Goal: Information Seeking & Learning: Learn about a topic

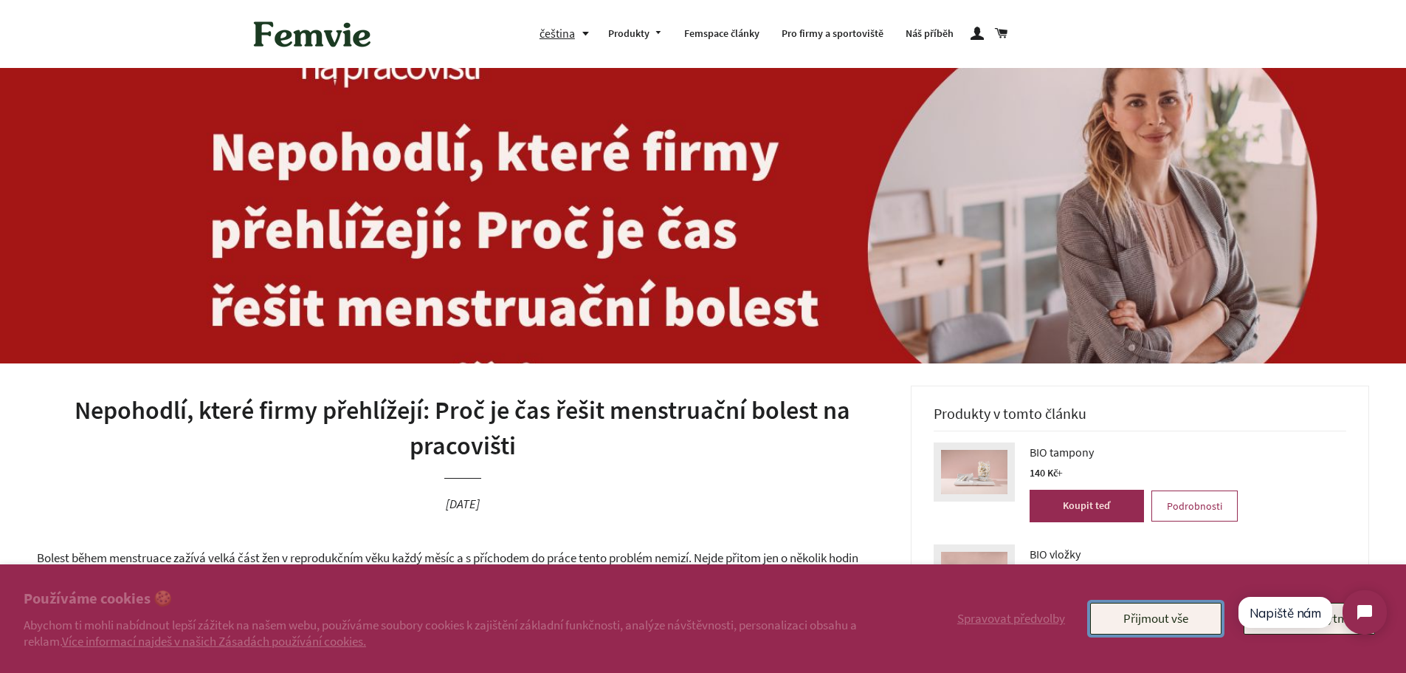
click at [1145, 616] on button "Přijmout vše" at bounding box center [1155, 617] width 131 height 31
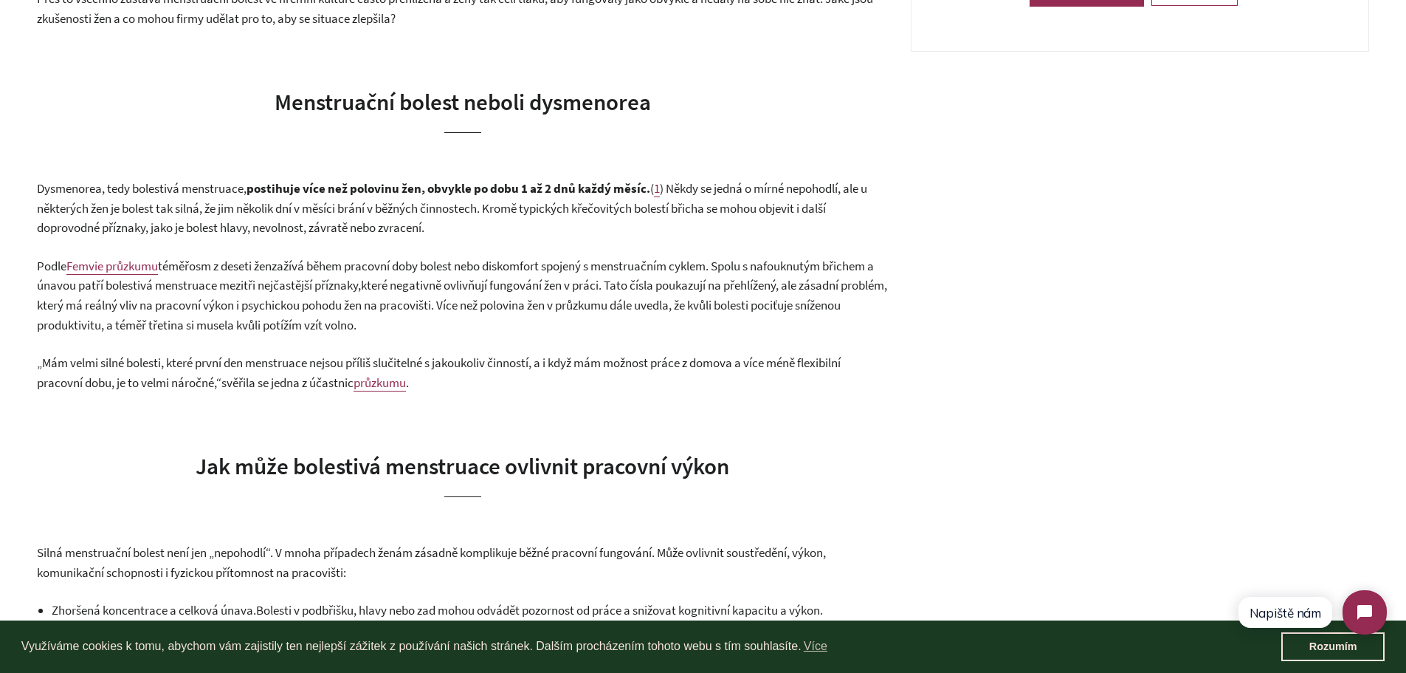
scroll to position [664, 0]
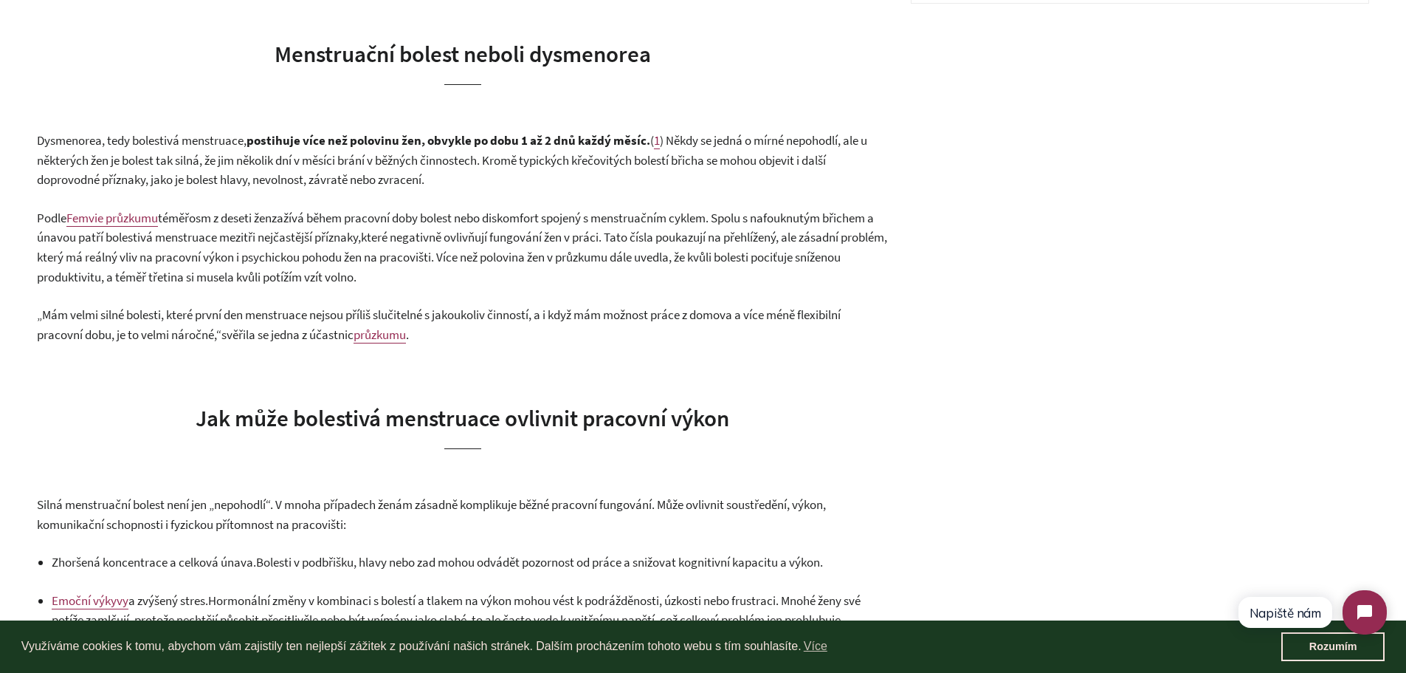
drag, startPoint x: 391, startPoint y: 344, endPoint x: 378, endPoint y: 333, distance: 16.7
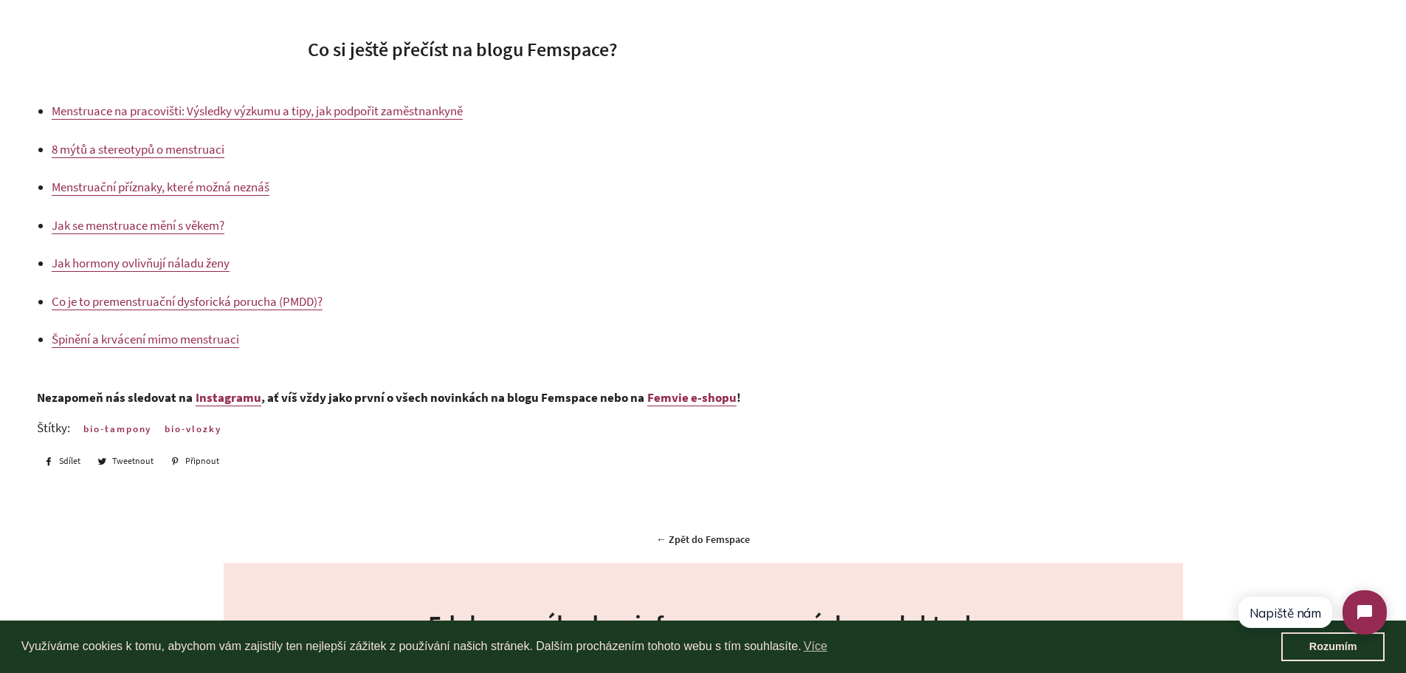
scroll to position [3878, 0]
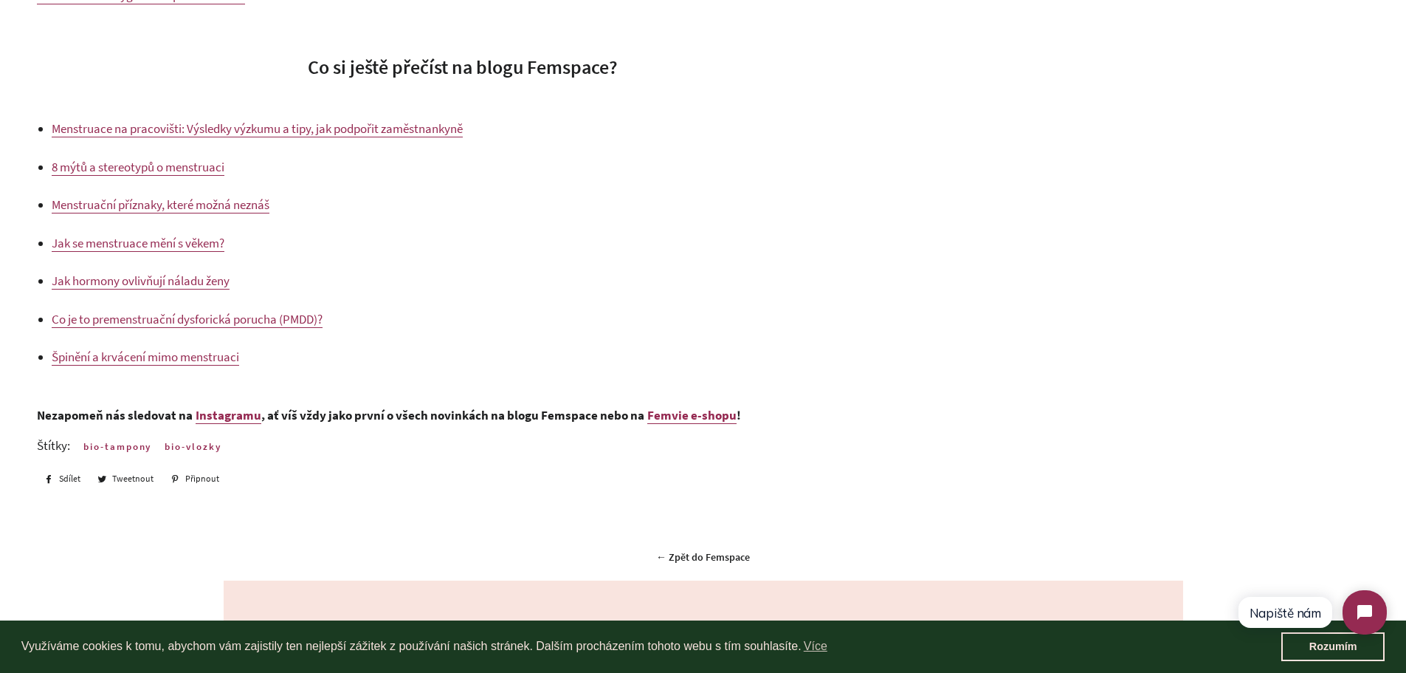
click at [198, 212] on span "Menstruační příznaky, které možná neznáš" at bounding box center [161, 204] width 218 height 16
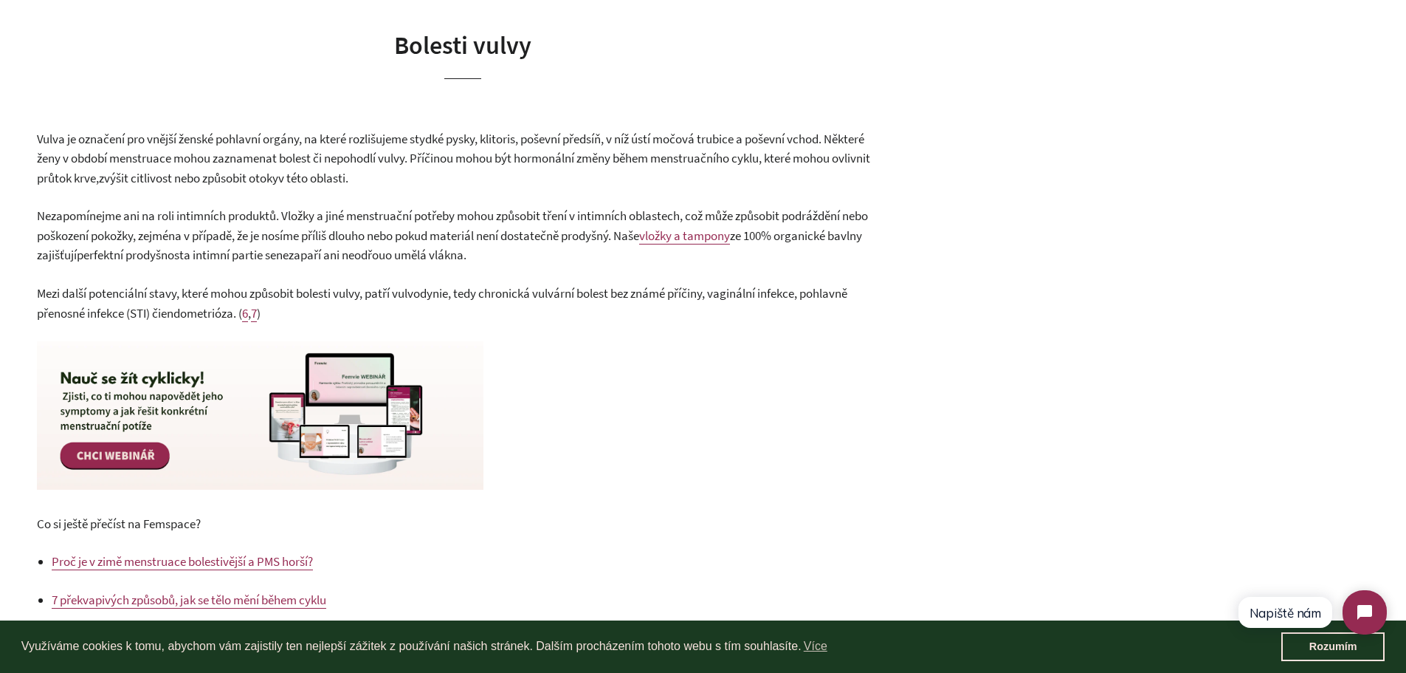
scroll to position [1993, 0]
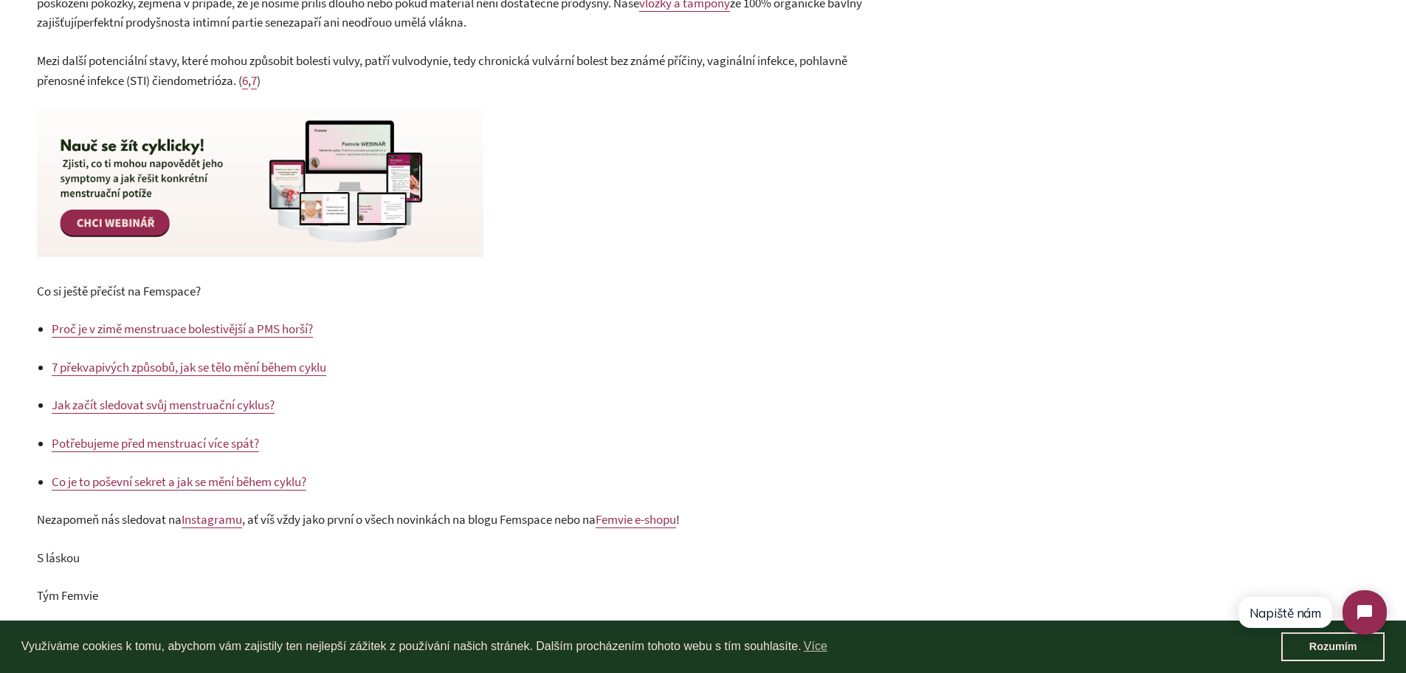
click at [170, 406] on span "Jak začít sledovat svůj menstruační cyklus?" at bounding box center [163, 404] width 223 height 16
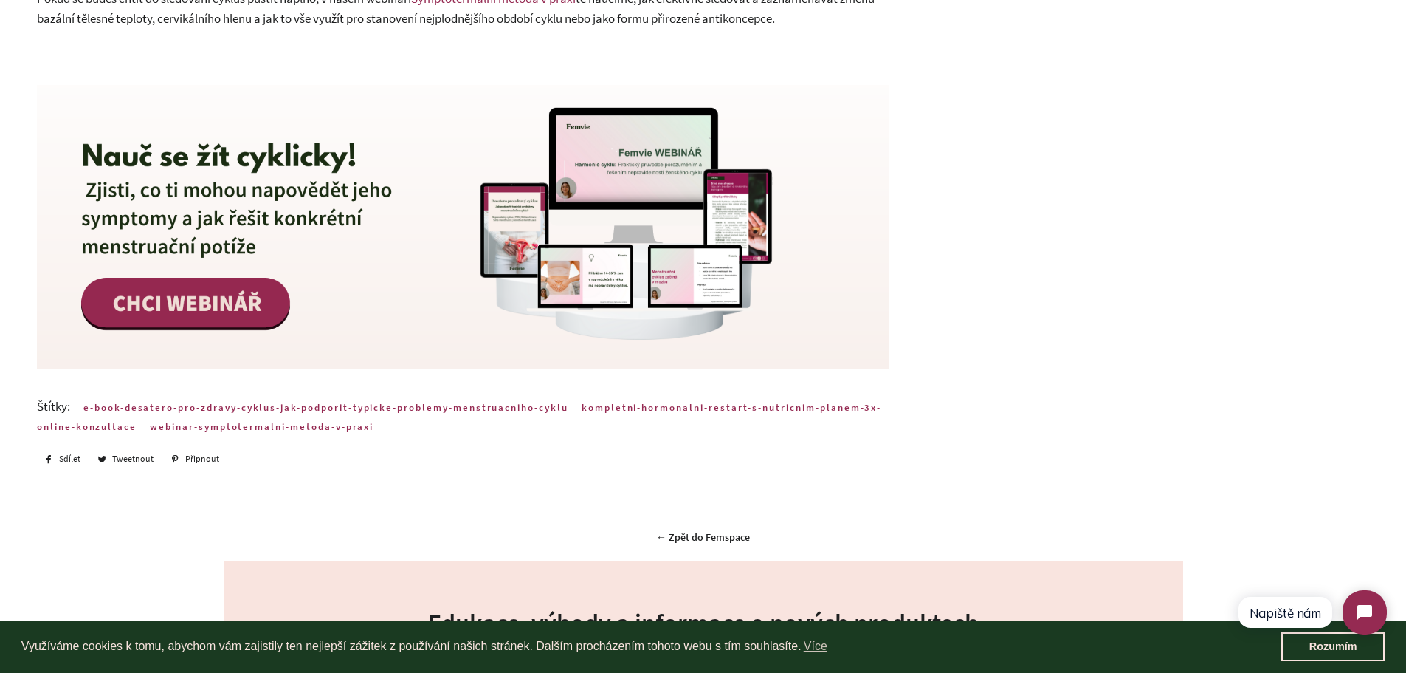
scroll to position [1772, 0]
